Goal: Entertainment & Leisure: Consume media (video, audio)

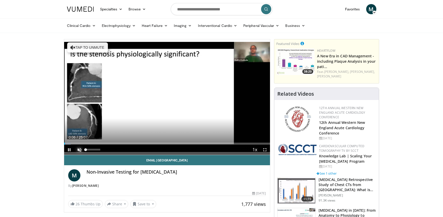
click at [82, 151] on span "Video Player" at bounding box center [79, 150] width 10 height 10
click at [68, 149] on span "Video Player" at bounding box center [69, 150] width 10 height 10
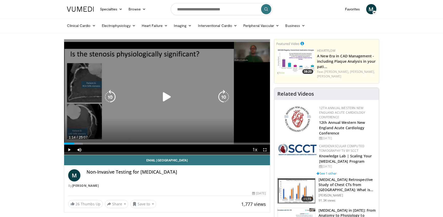
drag, startPoint x: 165, startPoint y: 96, endPoint x: 161, endPoint y: 101, distance: 6.7
click at [165, 96] on icon "Video Player" at bounding box center [167, 97] width 14 height 14
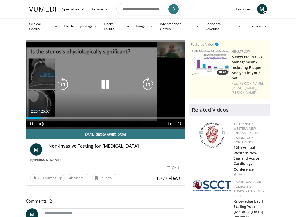
click at [86, 94] on div "10 seconds Tap to unmute" at bounding box center [105, 84] width 158 height 89
click at [104, 85] on icon "Video Player" at bounding box center [105, 85] width 14 height 14
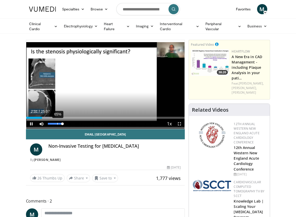
click at [57, 122] on div "65%" at bounding box center [55, 124] width 18 height 10
click at [57, 124] on div "65%" at bounding box center [55, 124] width 18 height 10
click at [63, 124] on video-js "**********" at bounding box center [105, 84] width 158 height 89
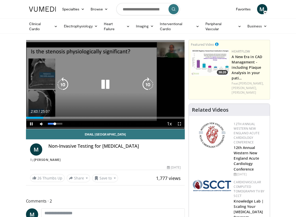
drag, startPoint x: 63, startPoint y: 123, endPoint x: 55, endPoint y: 124, distance: 7.9
click at [55, 124] on div "Volume Level" at bounding box center [51, 124] width 7 height 2
click at [103, 81] on icon "Video Player" at bounding box center [105, 85] width 14 height 14
click at [106, 81] on icon "Video Player" at bounding box center [105, 85] width 14 height 14
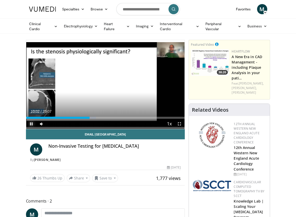
click at [32, 123] on span "Video Player" at bounding box center [31, 124] width 10 height 10
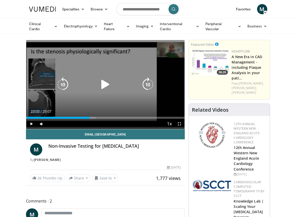
click at [102, 82] on icon "Video Player" at bounding box center [105, 85] width 14 height 14
click at [109, 85] on icon "Video Player" at bounding box center [105, 85] width 14 height 14
